Goal: Information Seeking & Learning: Learn about a topic

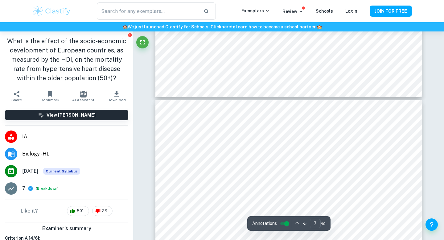
type input "8"
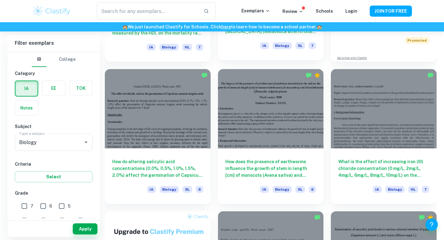
scroll to position [281, 0]
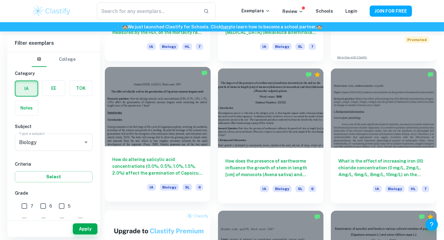
click at [186, 162] on h6 "How do altering salicylic acid concentrations (0.0%, 0.5%, 1.0%, 1.5%, 2.0%) af…" at bounding box center [157, 166] width 91 height 20
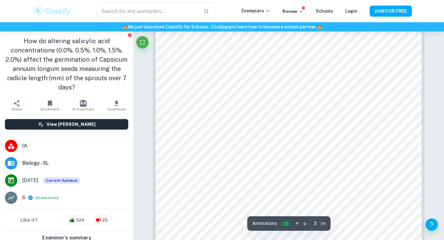
scroll to position [986, 0]
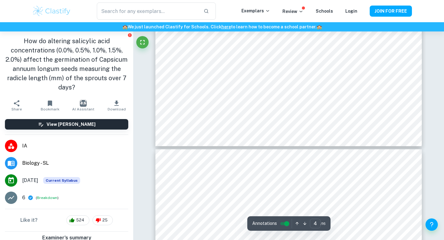
type input "5"
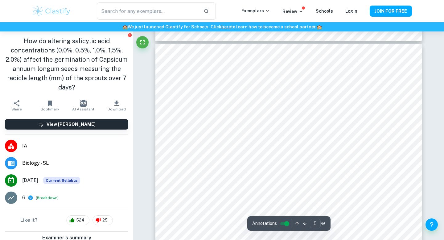
scroll to position [1593, 0]
